Goal: Task Accomplishment & Management: Manage account settings

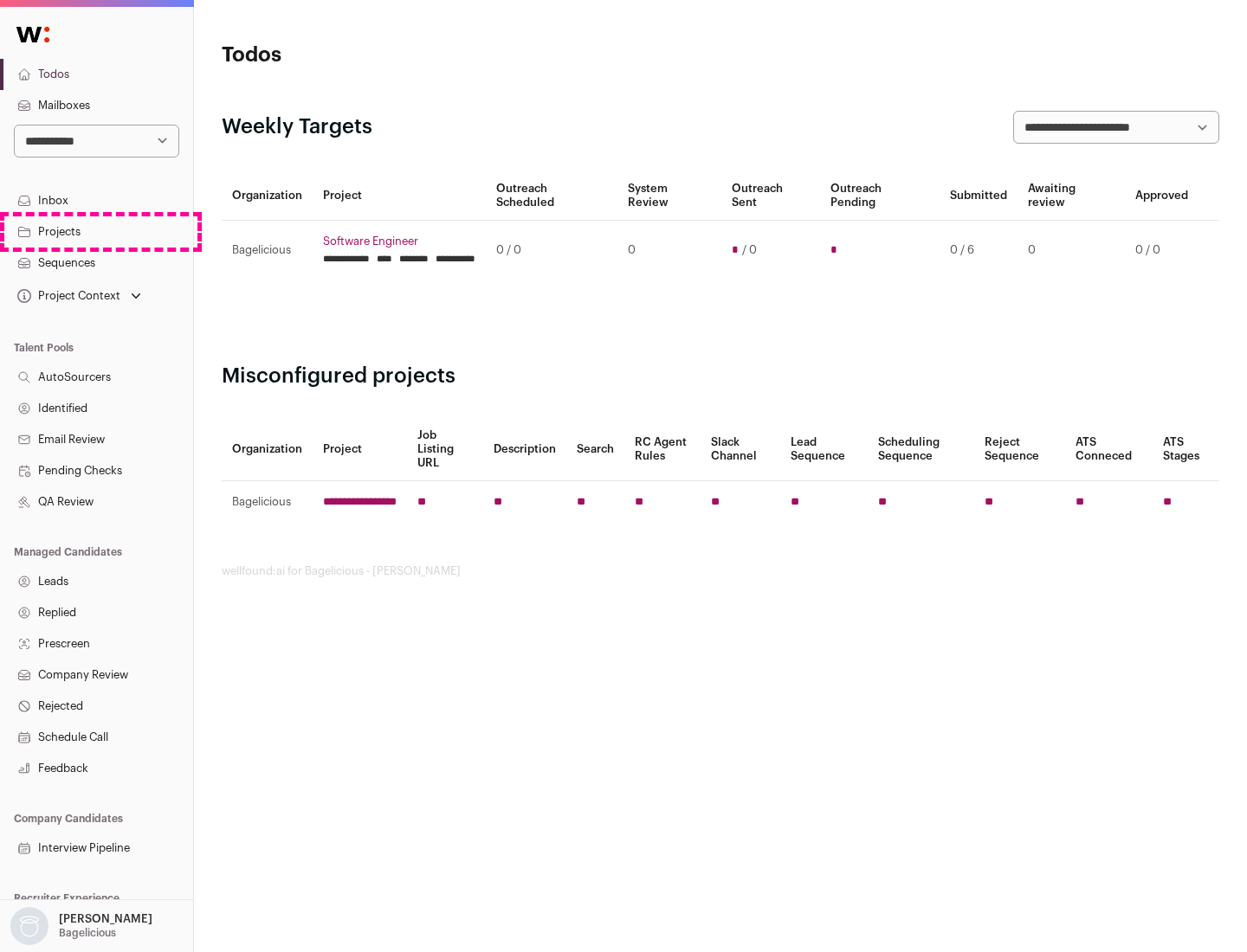
click at [97, 231] on link "Projects" at bounding box center [97, 231] width 193 height 31
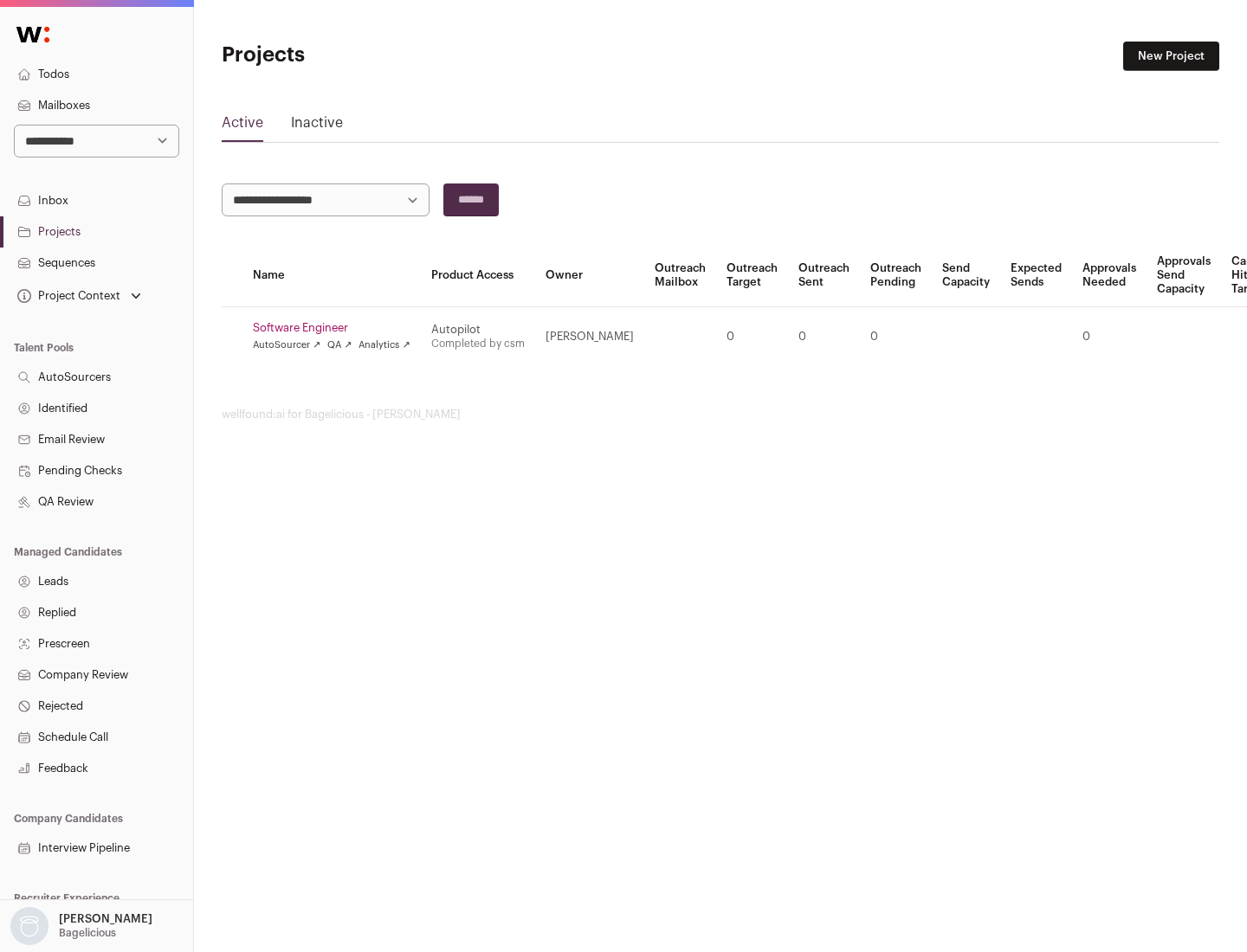
click at [337, 329] on link "Software Engineer" at bounding box center [331, 329] width 158 height 14
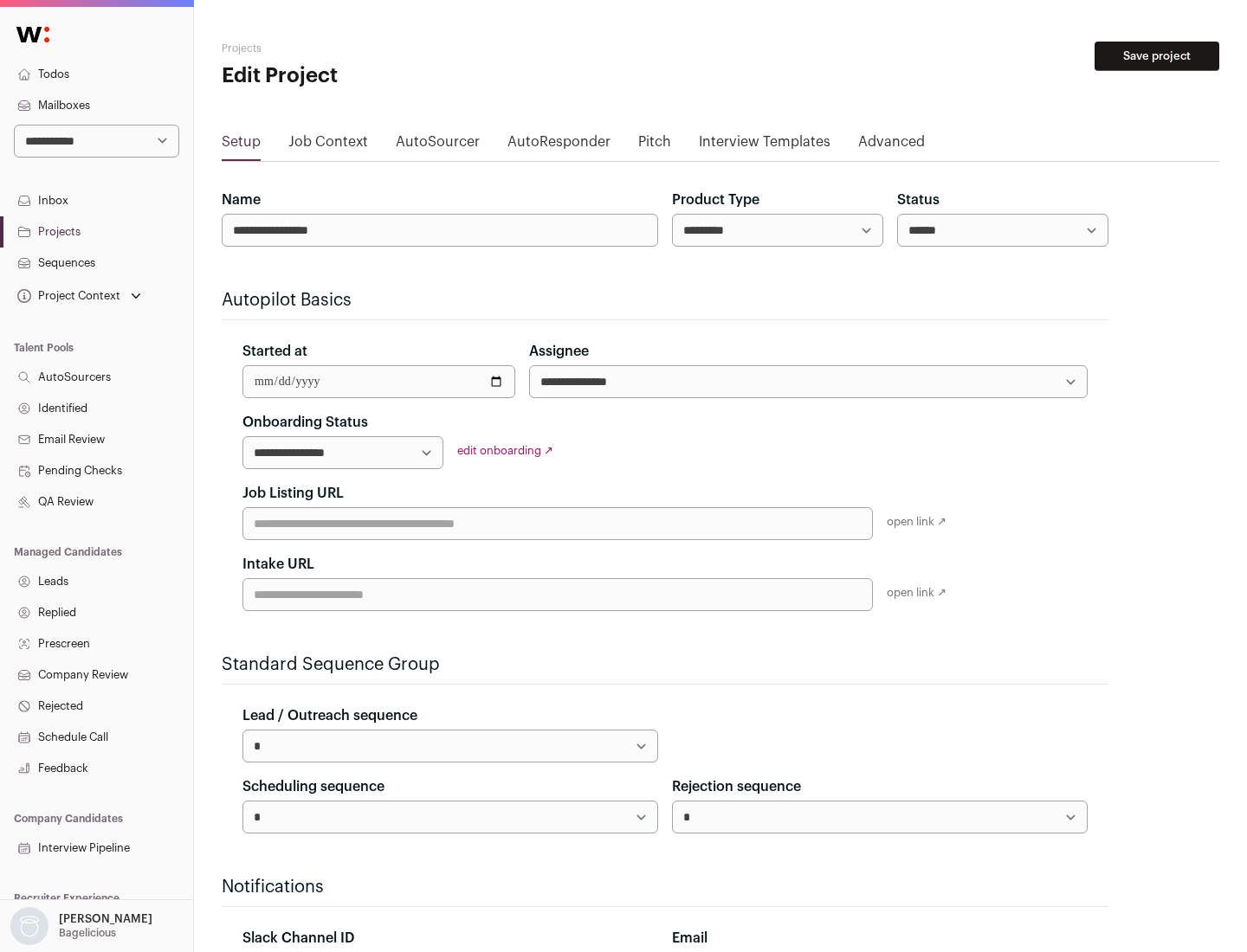
click at [1157, 57] on button "Save project" at bounding box center [1157, 56] width 125 height 29
